Goal: Information Seeking & Learning: Find specific fact

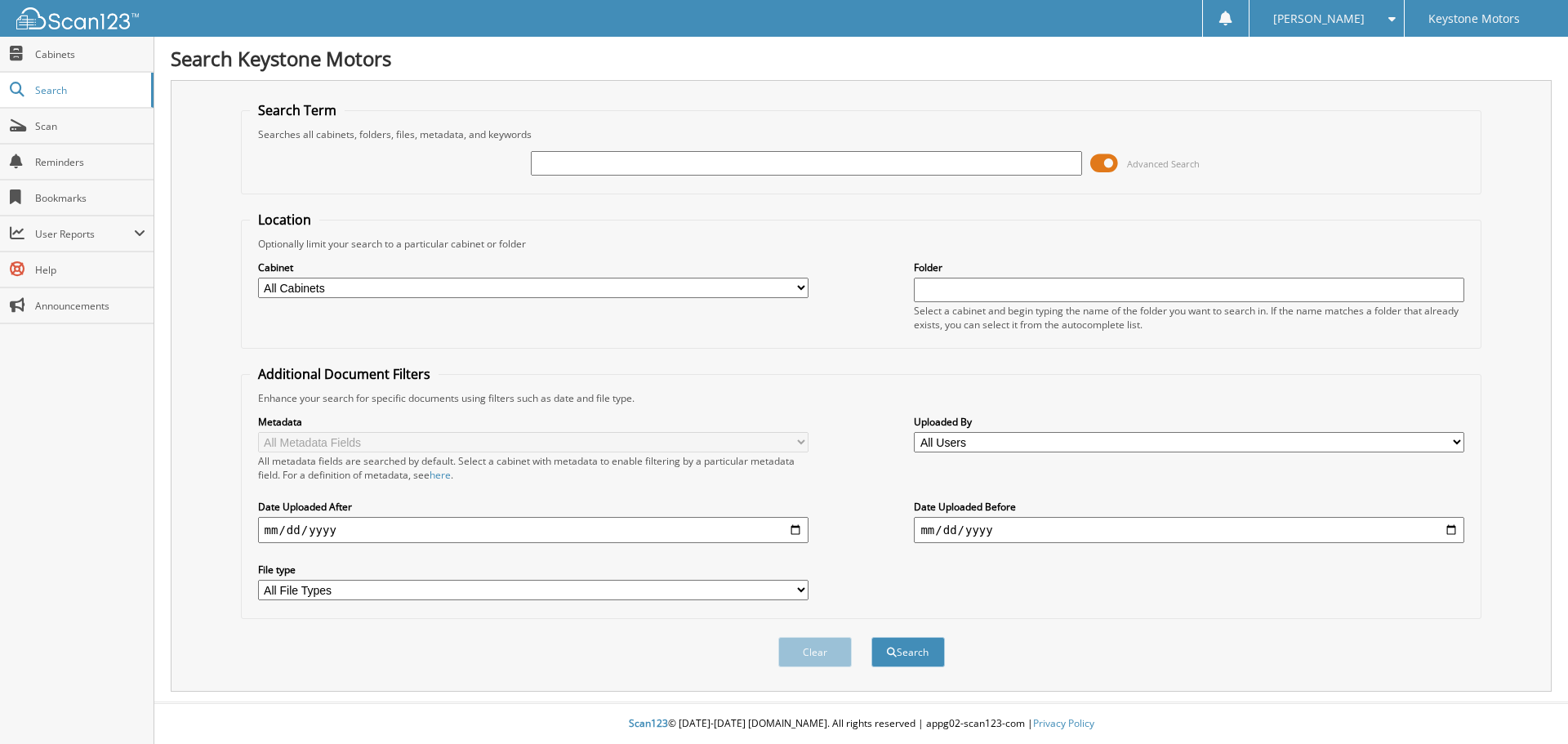
click at [614, 145] on div "Advanced Search" at bounding box center [861, 162] width 1224 height 44
click at [613, 156] on input "text" at bounding box center [806, 162] width 551 height 24
type input "[PERSON_NAME]"
click at [872, 637] on button "Search" at bounding box center [908, 652] width 73 height 30
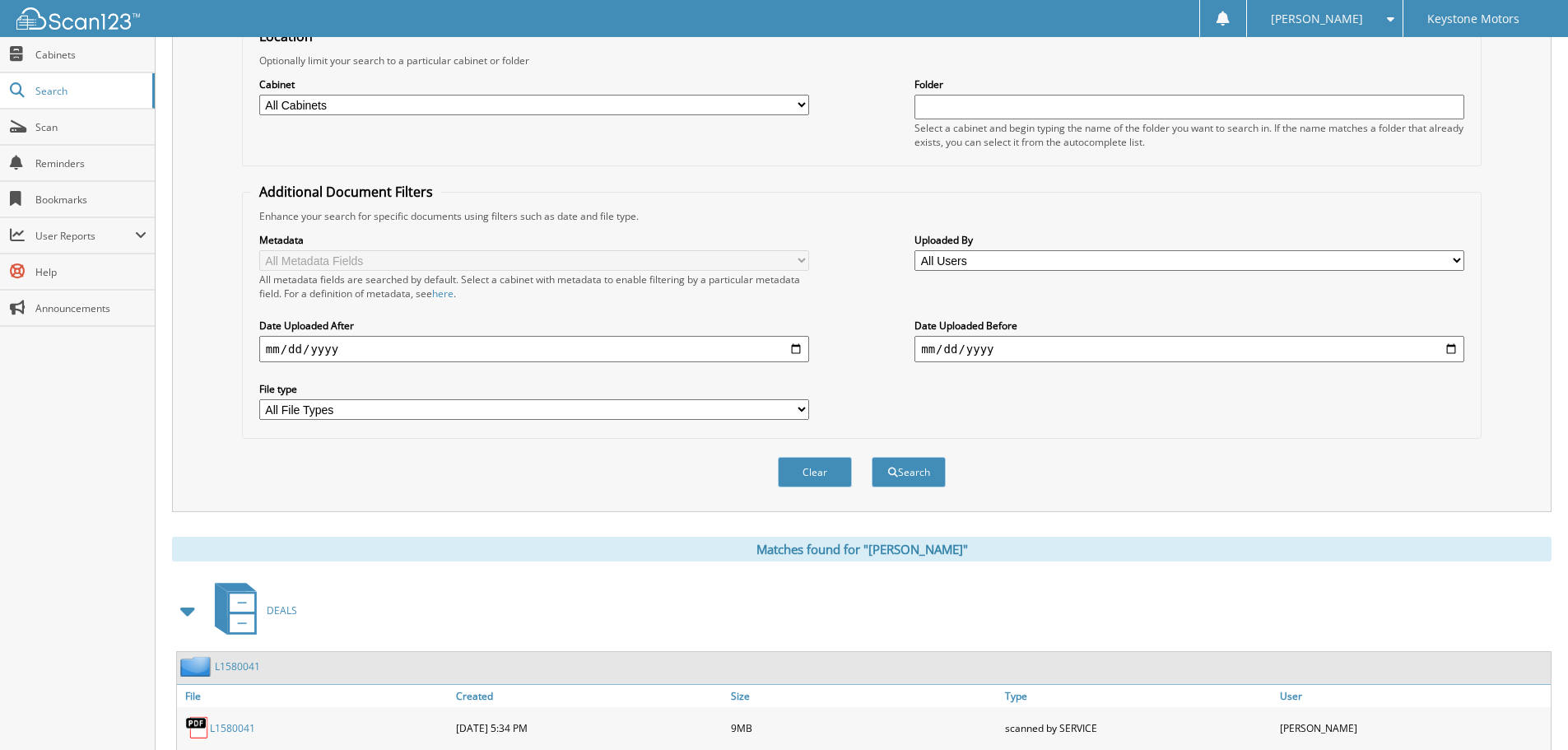
scroll to position [412, 0]
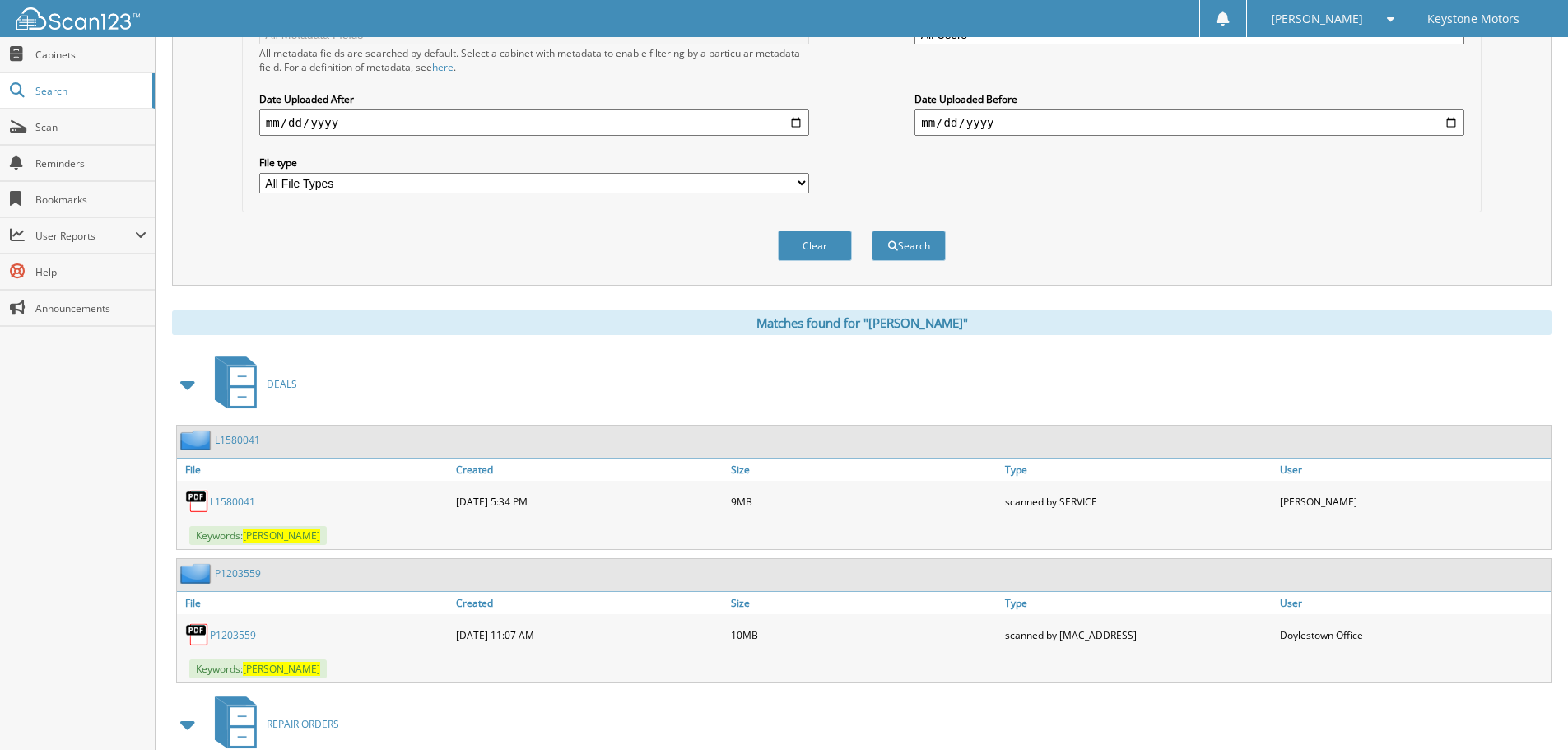
click at [247, 498] on link "L1580041" at bounding box center [232, 502] width 45 height 14
drag, startPoint x: 879, startPoint y: 103, endPoint x: 1277, endPoint y: 66, distance: 399.7
click at [879, 103] on div "Metadata All Metadata Fields All metadata fields are searched by default. Selec…" at bounding box center [861, 100] width 1221 height 207
click at [230, 643] on div "P1203559" at bounding box center [315, 634] width 275 height 33
click at [223, 629] on link "P1203559" at bounding box center [232, 635] width 46 height 14
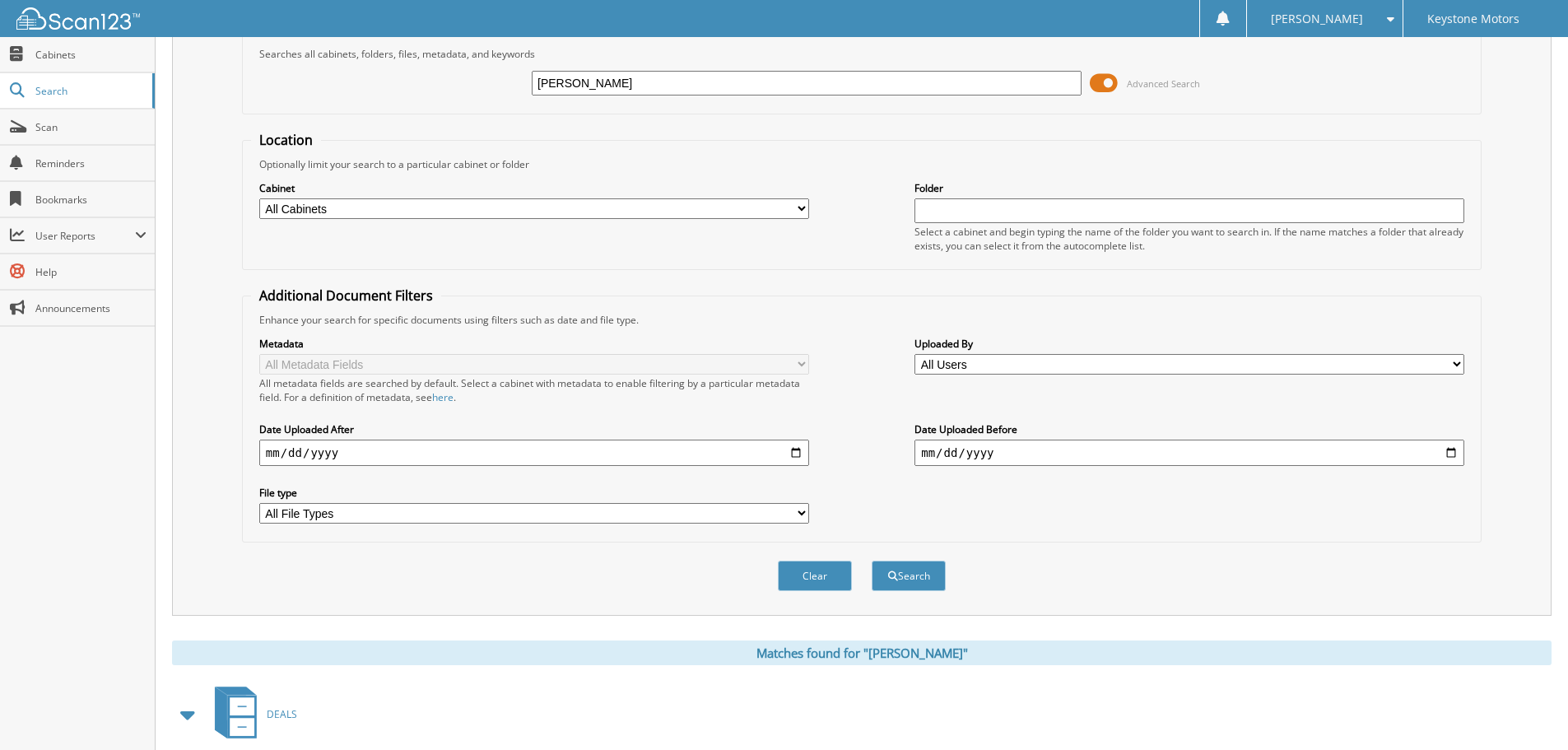
scroll to position [0, 0]
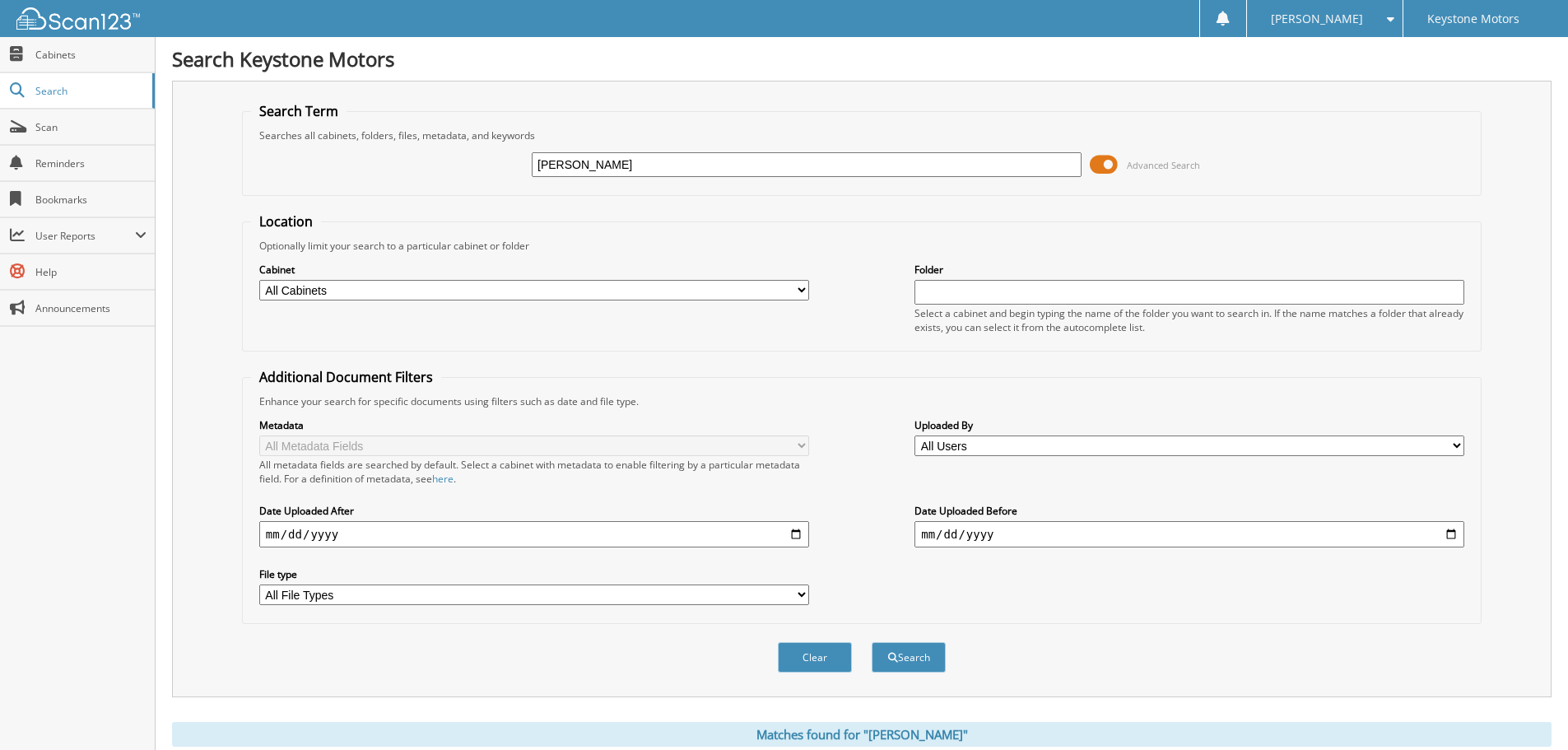
click at [664, 156] on input "[PERSON_NAME]" at bounding box center [806, 164] width 549 height 24
type input "HARM"
click at [871, 642] on button "Search" at bounding box center [908, 657] width 74 height 31
